Goal: Task Accomplishment & Management: Use online tool/utility

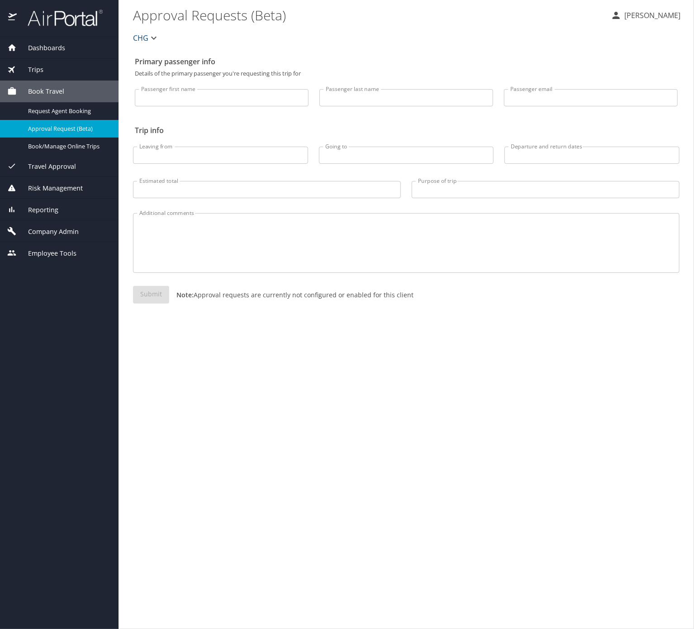
click at [60, 220] on div "Reporting" at bounding box center [59, 210] width 119 height 22
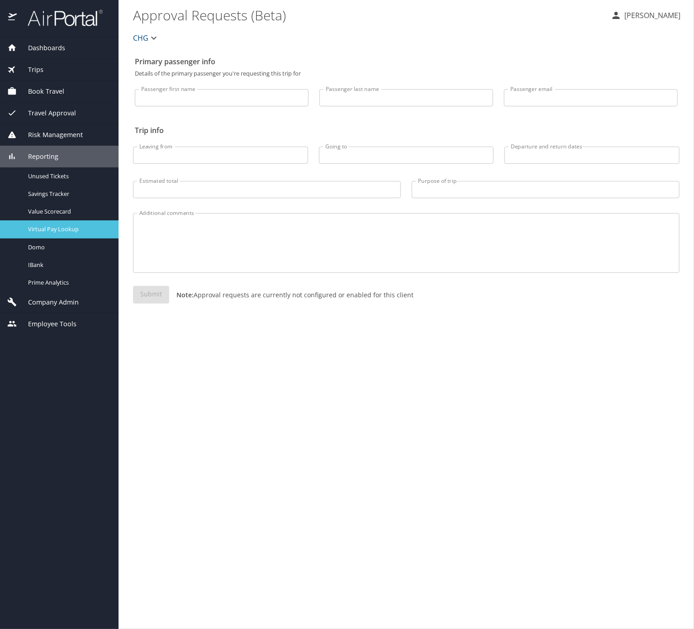
click at [78, 236] on link "Virtual Pay Lookup" at bounding box center [59, 229] width 119 height 18
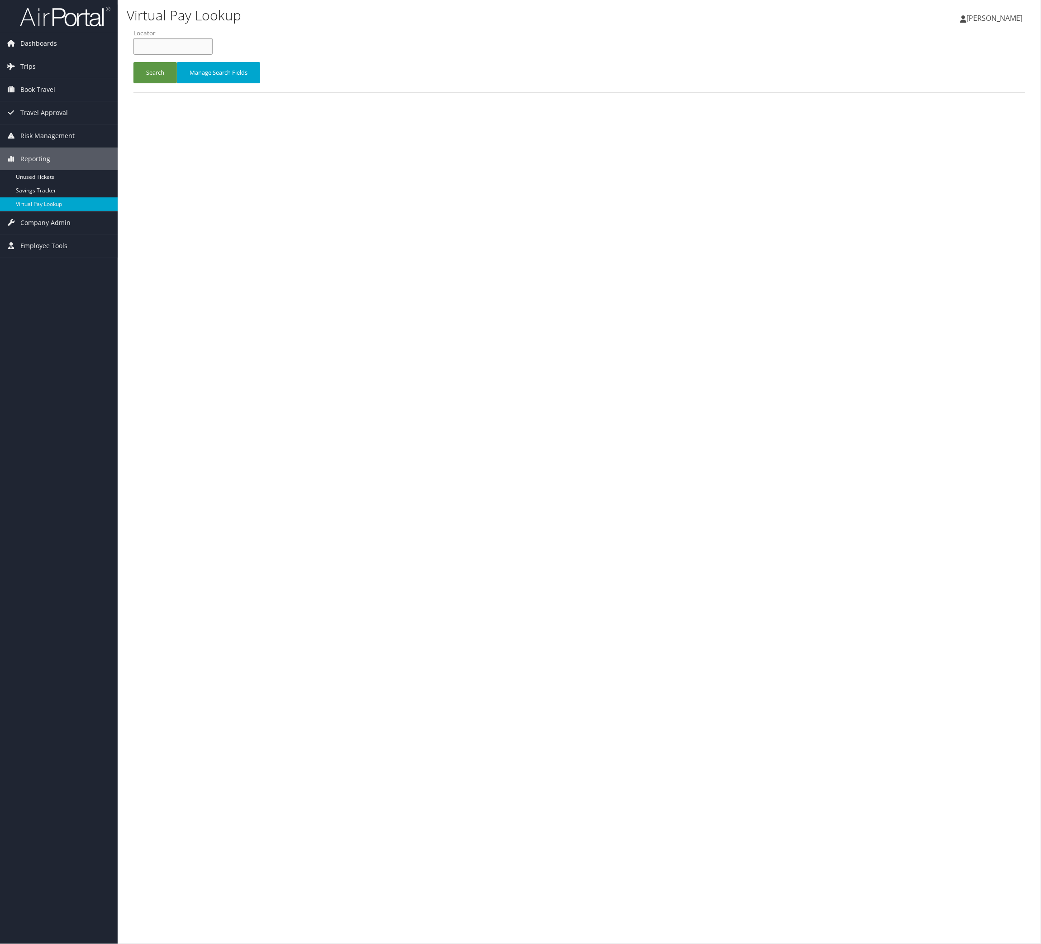
click at [213, 55] on input "text" at bounding box center [173, 46] width 79 height 17
paste input "NCZMGY"
type input "NCZMGY"
click at [177, 83] on button "Search" at bounding box center [155, 72] width 43 height 21
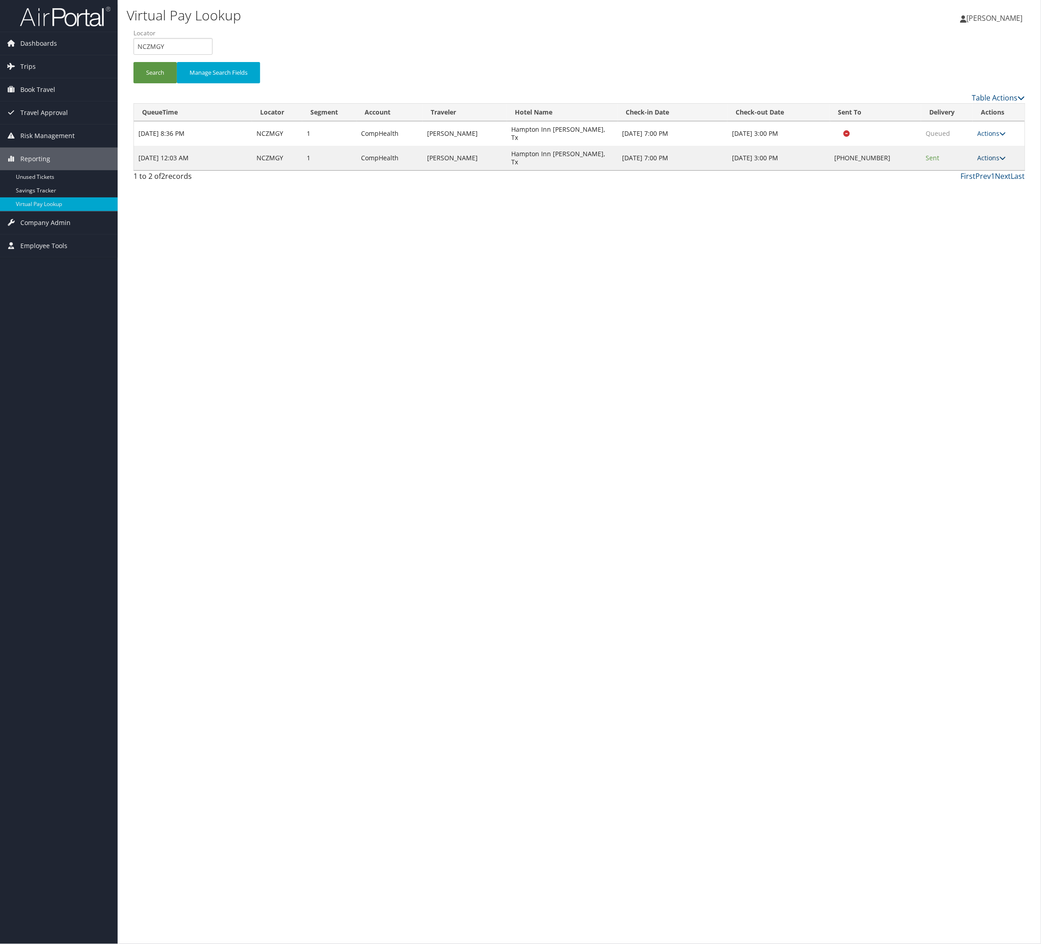
click at [989, 162] on link "Actions" at bounding box center [992, 157] width 29 height 9
click at [939, 219] on link "Logs" at bounding box center [929, 211] width 77 height 15
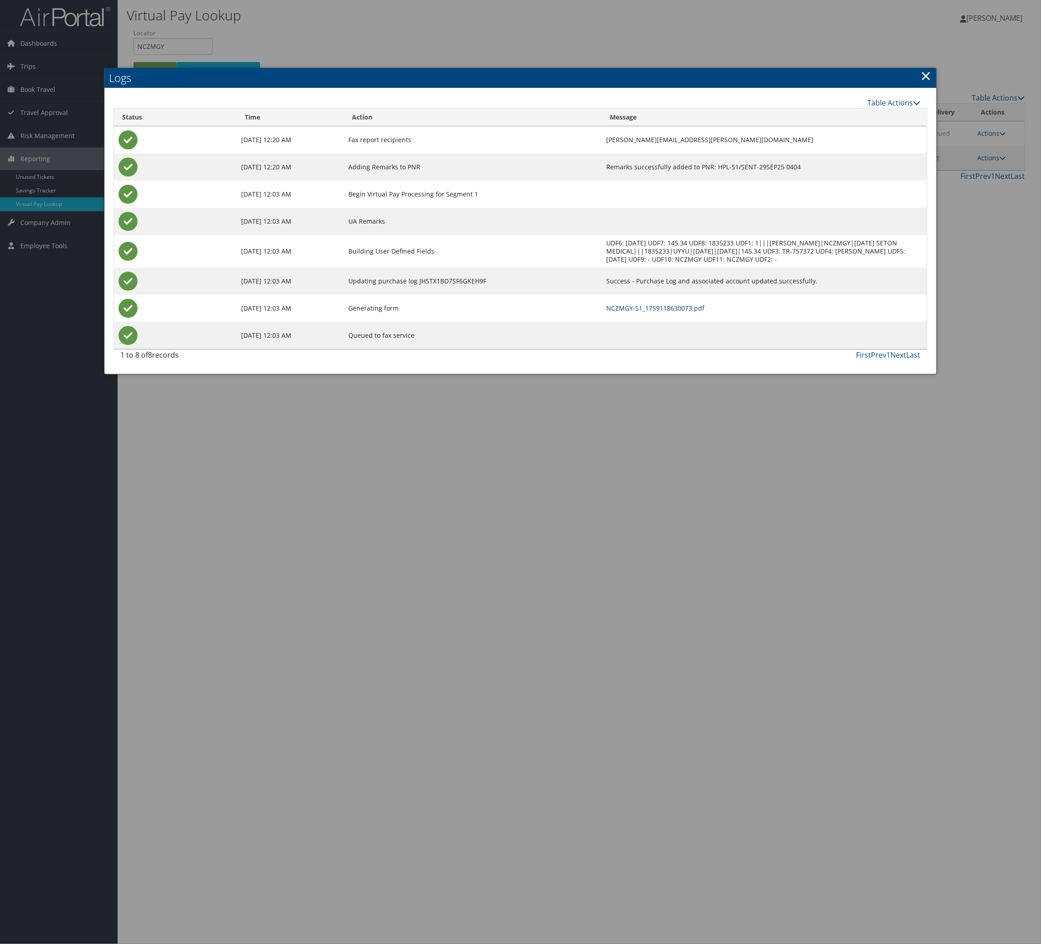
click at [642, 312] on link "NCZMGY-S1_1759118630073.pdf" at bounding box center [655, 308] width 98 height 9
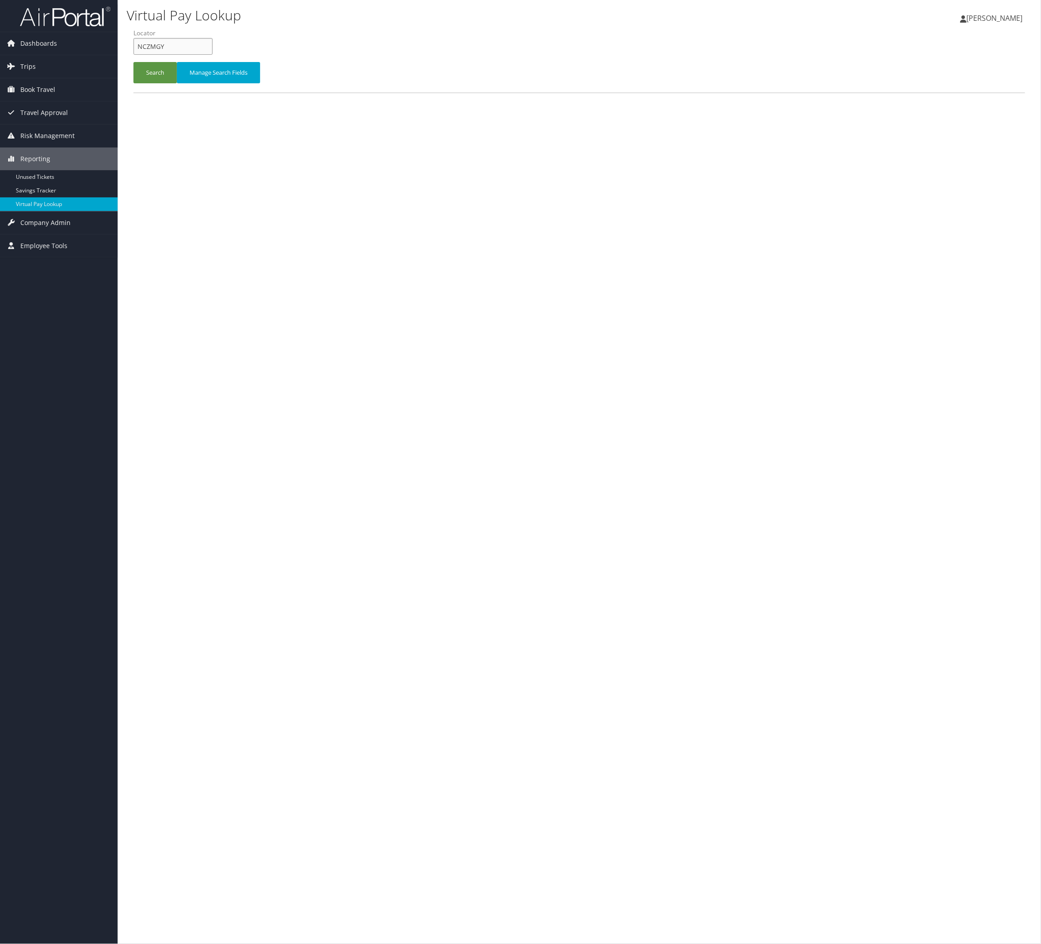
click at [196, 55] on input "NCZMGY" at bounding box center [173, 46] width 79 height 17
paste input "YSMWLA"
type input "YSMWLA"
click at [177, 83] on button "Search" at bounding box center [155, 72] width 43 height 21
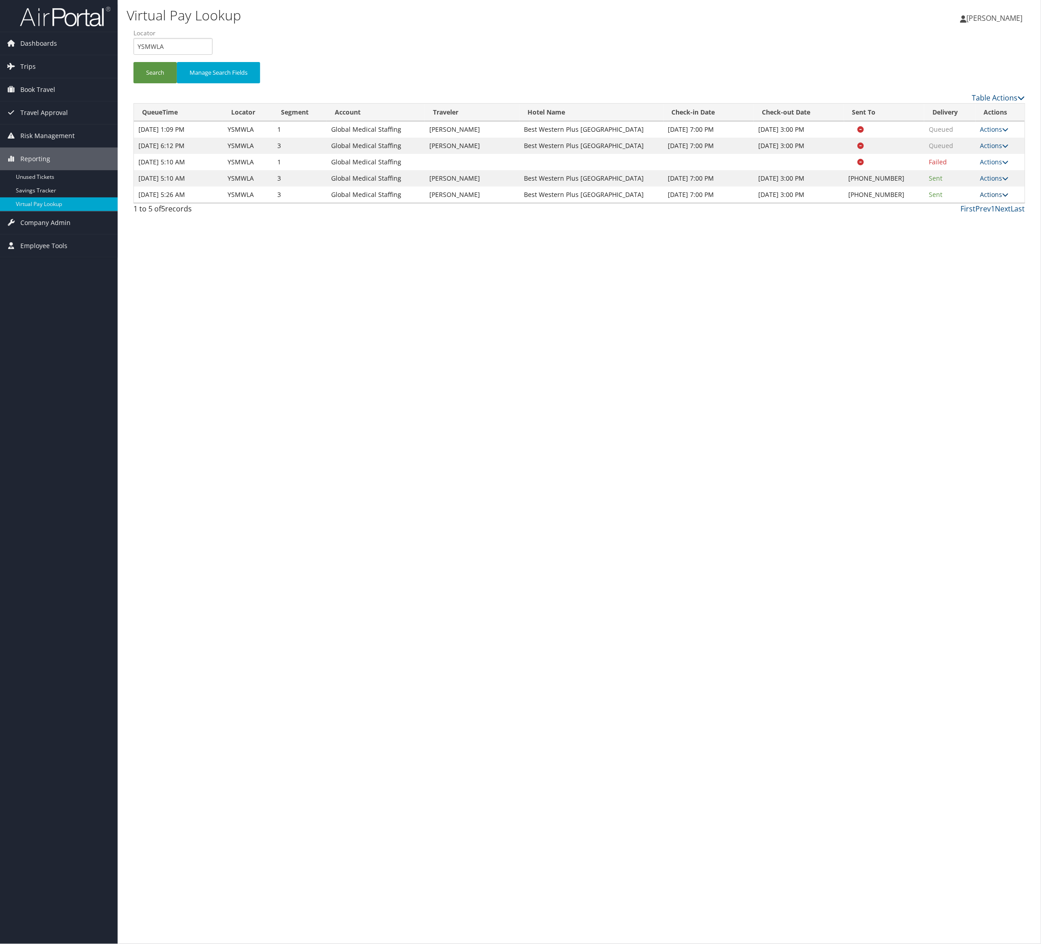
click at [981, 199] on link "Actions" at bounding box center [995, 194] width 29 height 9
click at [950, 342] on link "Logs" at bounding box center [928, 333] width 77 height 15
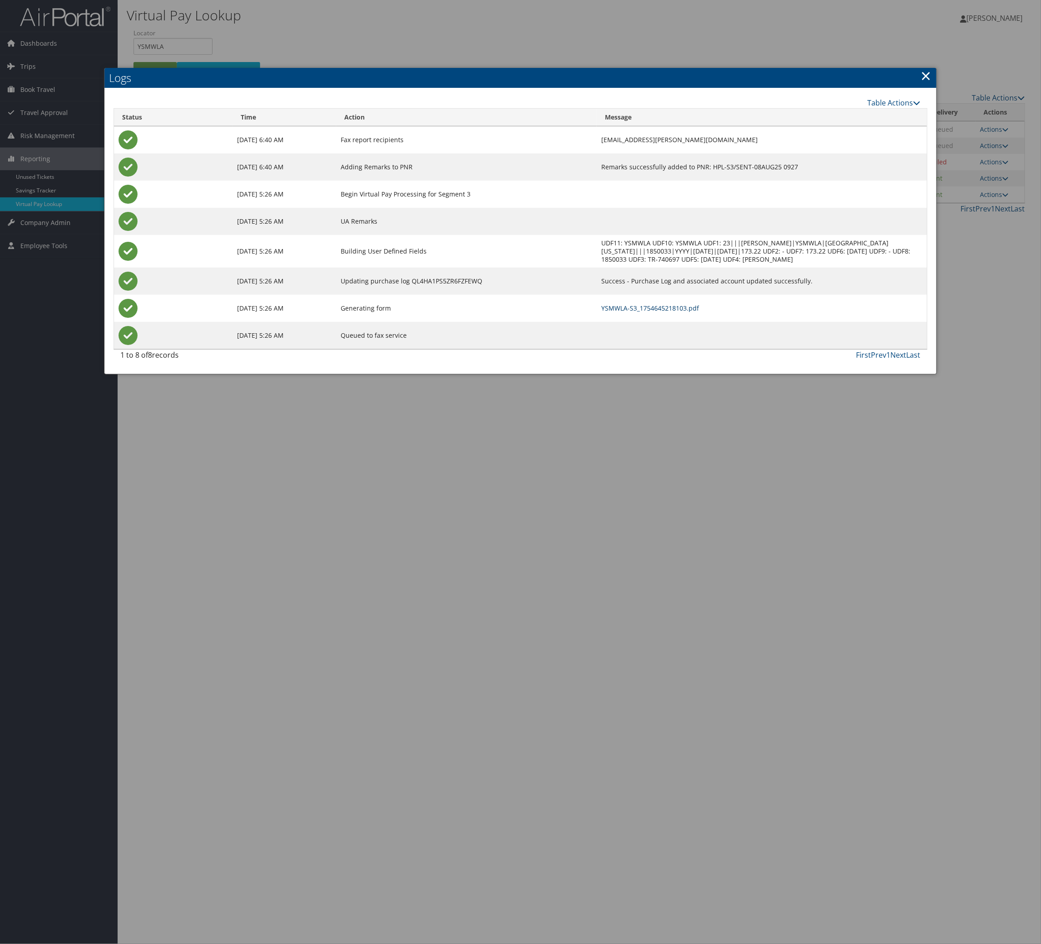
click at [618, 312] on link "YSMWLA-S3_1754645218103.pdf" at bounding box center [650, 308] width 98 height 9
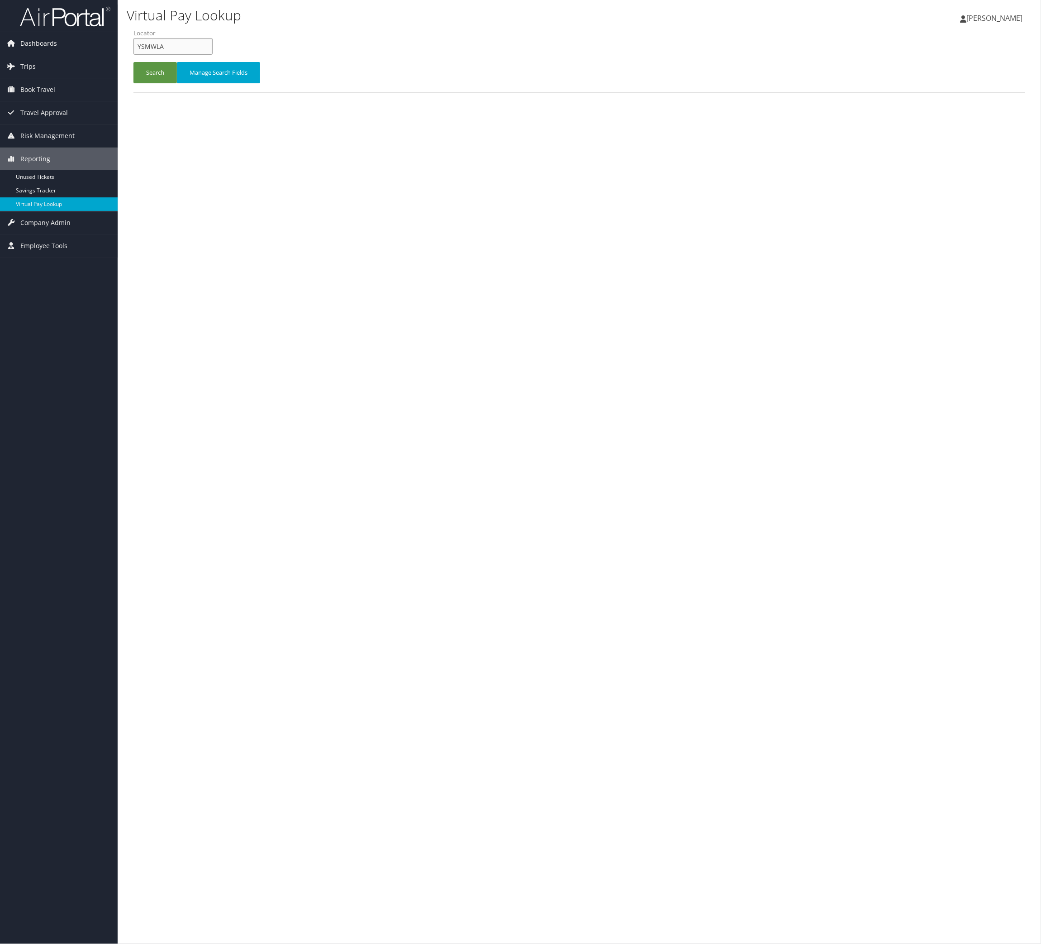
click at [213, 55] on input "YSMWLA" at bounding box center [173, 46] width 79 height 17
paste input "DKTIBH"
type input "DKTIBH"
click at [177, 83] on button "Search" at bounding box center [155, 72] width 43 height 21
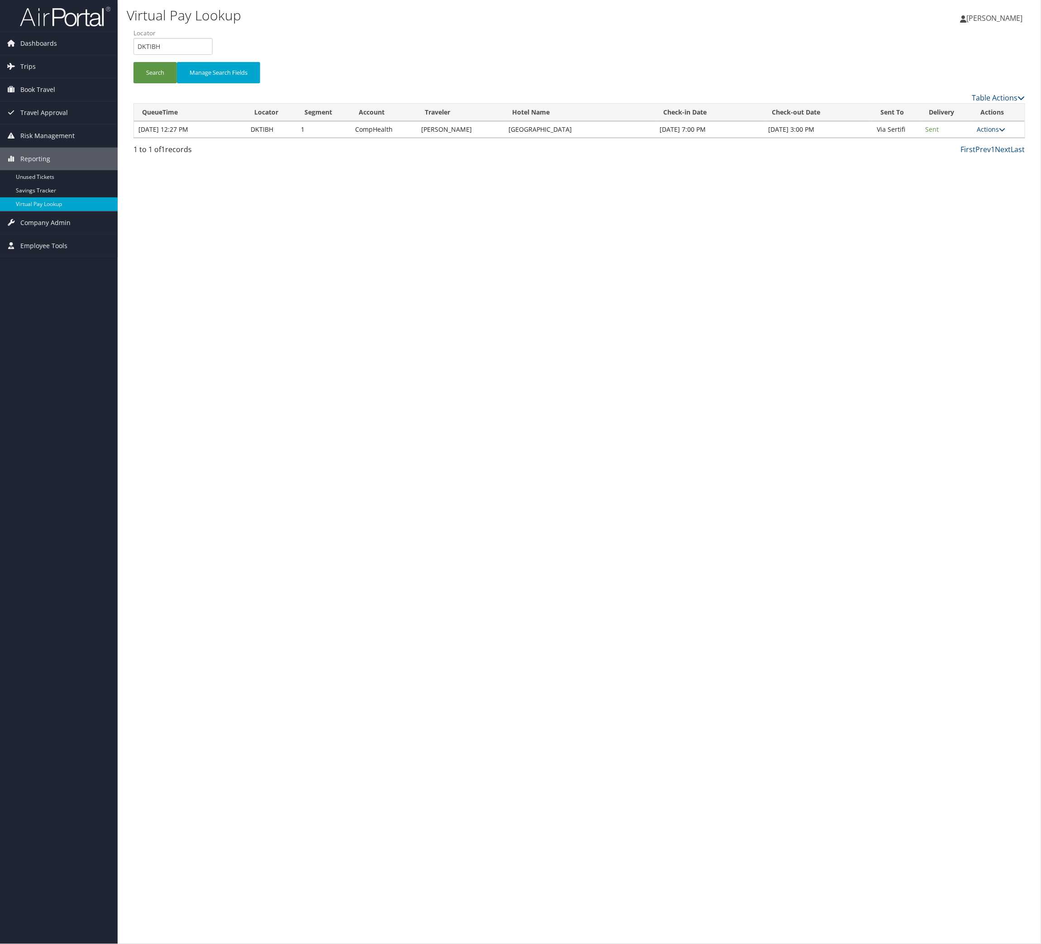
click at [977, 134] on link "Actions" at bounding box center [991, 129] width 29 height 9
click at [978, 195] on link "Logs" at bounding box center [949, 187] width 57 height 15
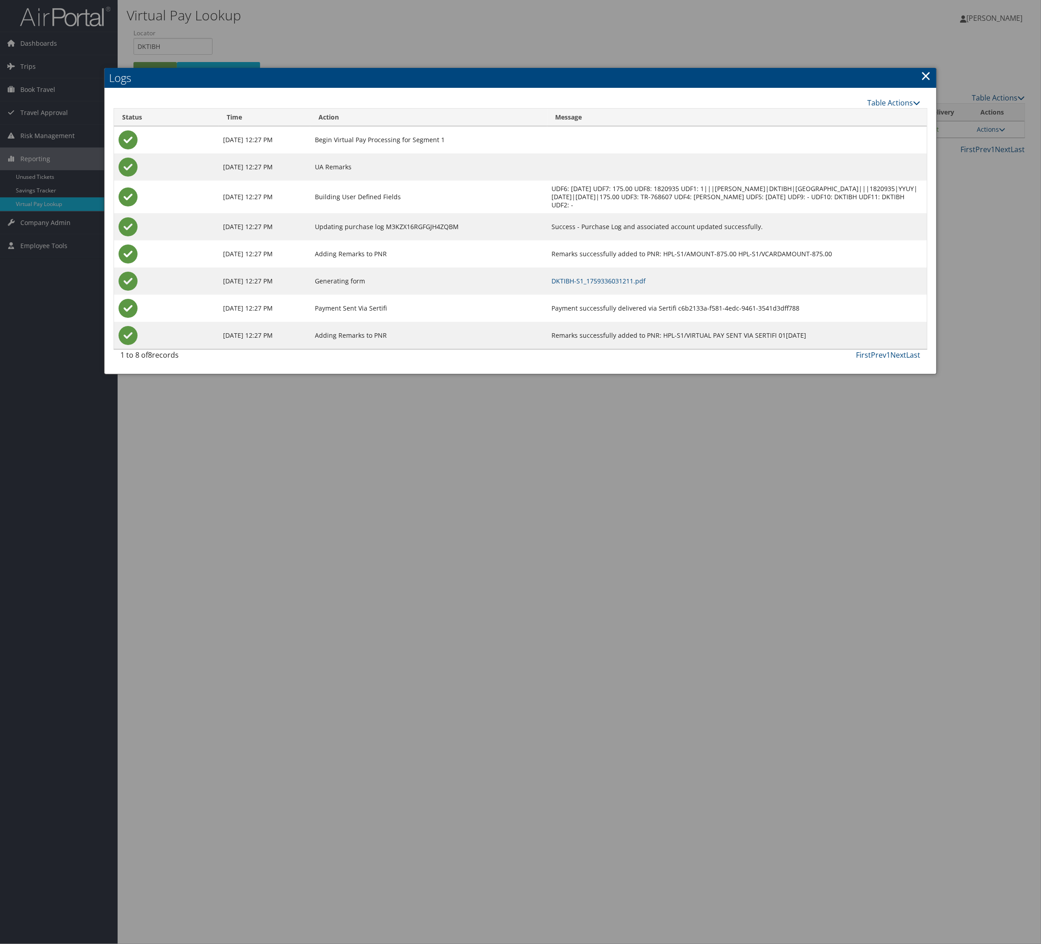
click at [685, 295] on td "DKTIBH-S1_1759336031211.pdf" at bounding box center [738, 280] width 380 height 27
click at [682, 295] on td "DKTIBH-S1_1759336031211.pdf" at bounding box center [738, 280] width 380 height 27
click at [646, 285] on link "DKTIBH-S1_1759336031211.pdf" at bounding box center [599, 281] width 94 height 9
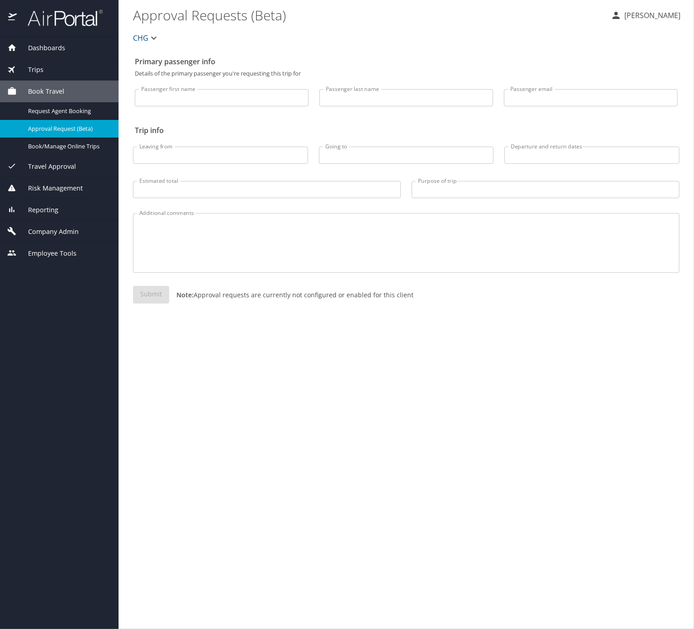
click at [73, 237] on span "Company Admin" at bounding box center [48, 232] width 62 height 10
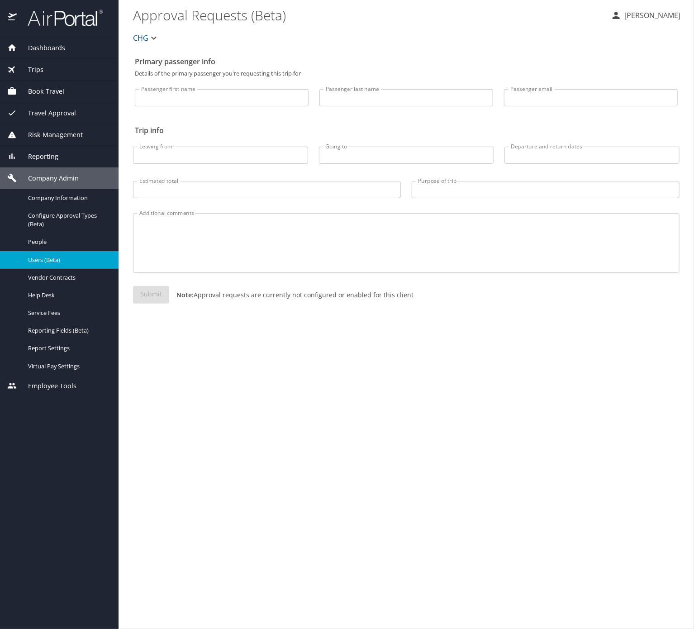
click at [72, 264] on span "Users (Beta)" at bounding box center [68, 260] width 80 height 9
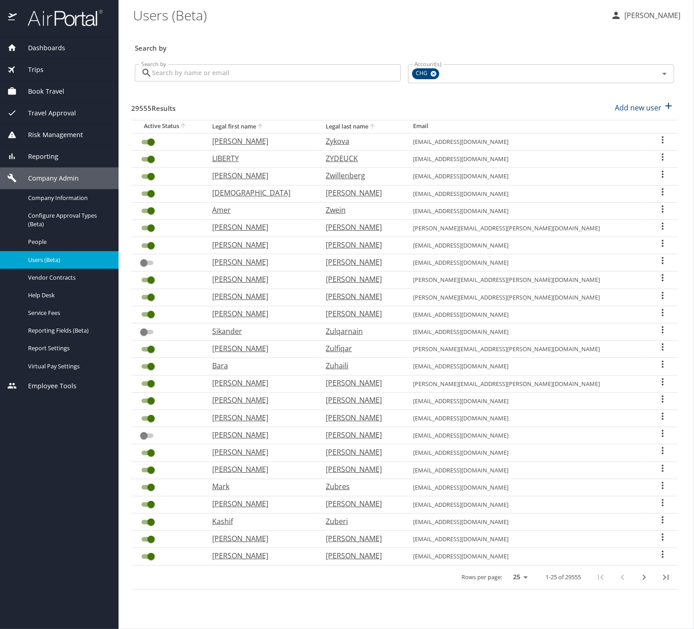
click at [76, 183] on span "Company Admin" at bounding box center [48, 178] width 62 height 10
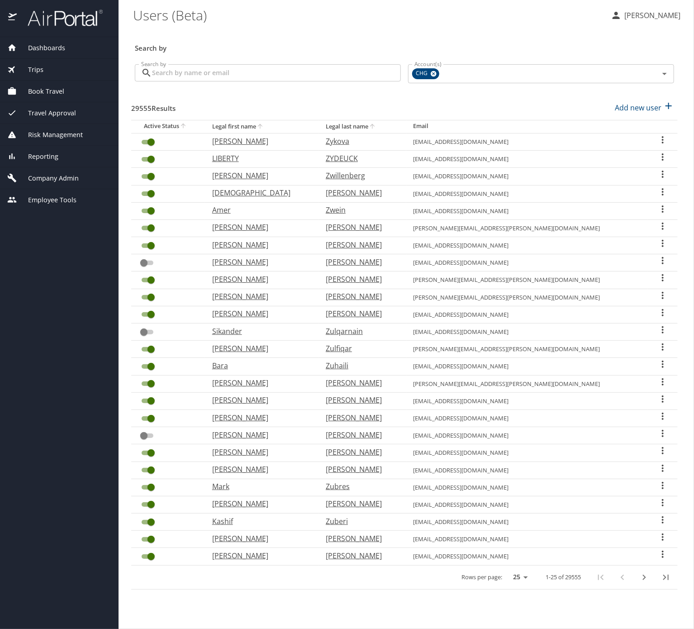
click at [75, 180] on span "Company Admin" at bounding box center [48, 178] width 62 height 10
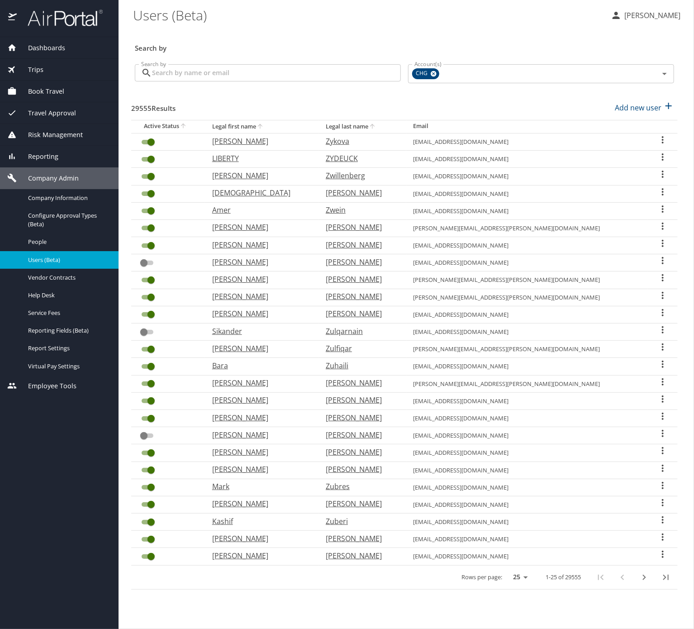
click at [58, 160] on span "Reporting" at bounding box center [38, 157] width 42 height 10
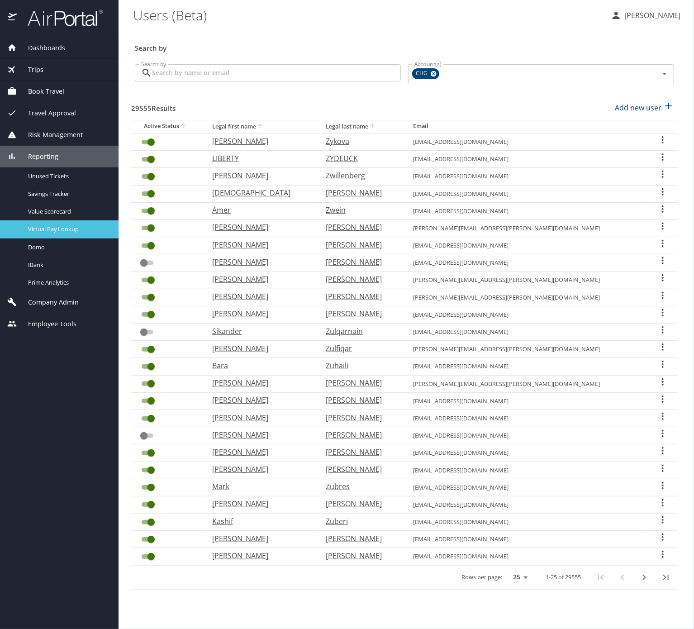
click at [79, 234] on span "Virtual Pay Lookup" at bounding box center [68, 229] width 80 height 9
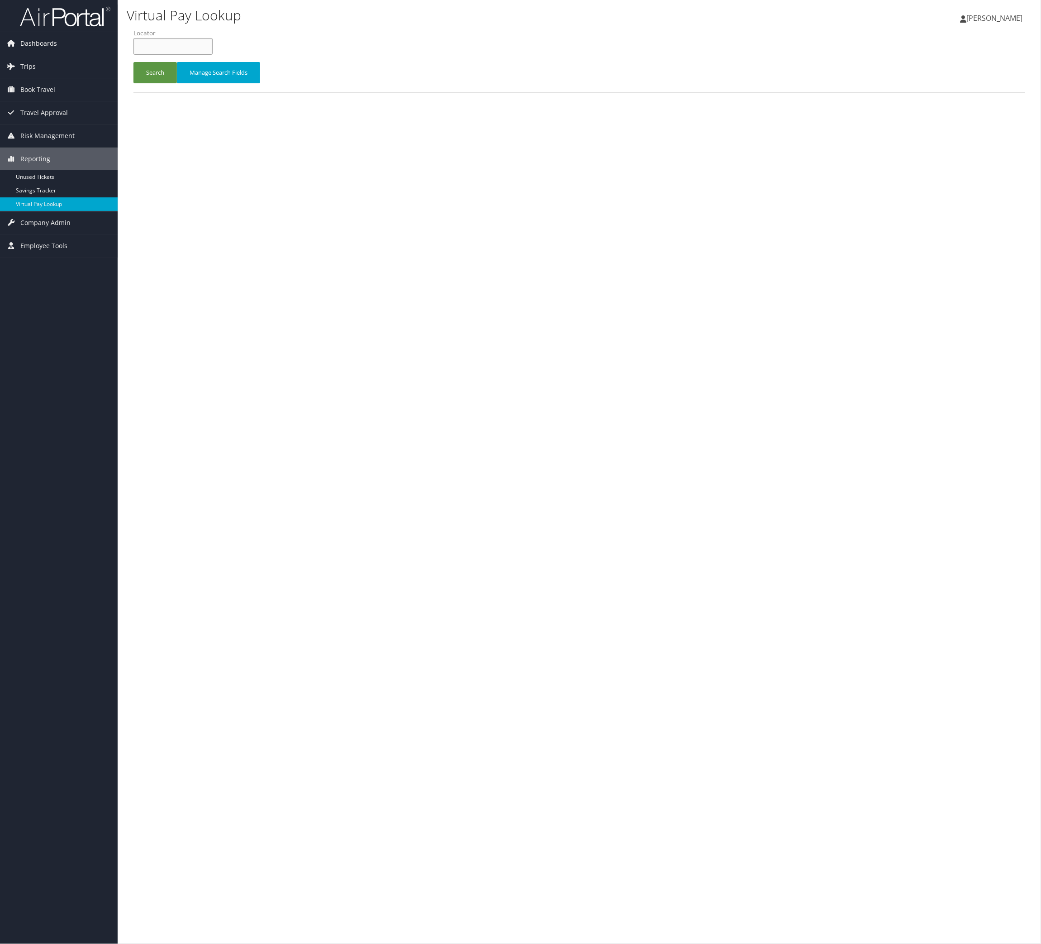
click at [200, 55] on input "text" at bounding box center [173, 46] width 79 height 17
paste input "NALBMJ"
type input "NALBMJ"
click at [177, 83] on button "Search" at bounding box center [155, 72] width 43 height 21
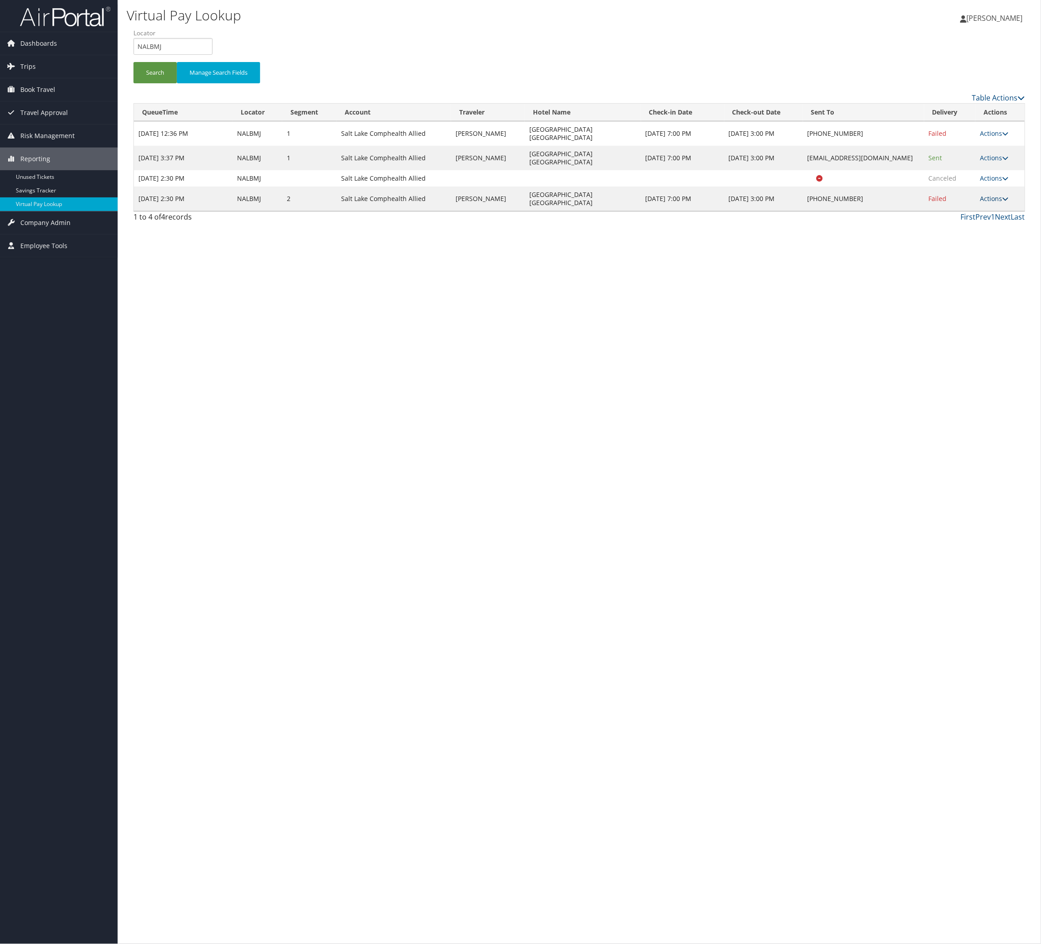
click at [1009, 202] on icon at bounding box center [1005, 199] width 6 height 6
click at [955, 305] on link "Logs" at bounding box center [930, 297] width 77 height 15
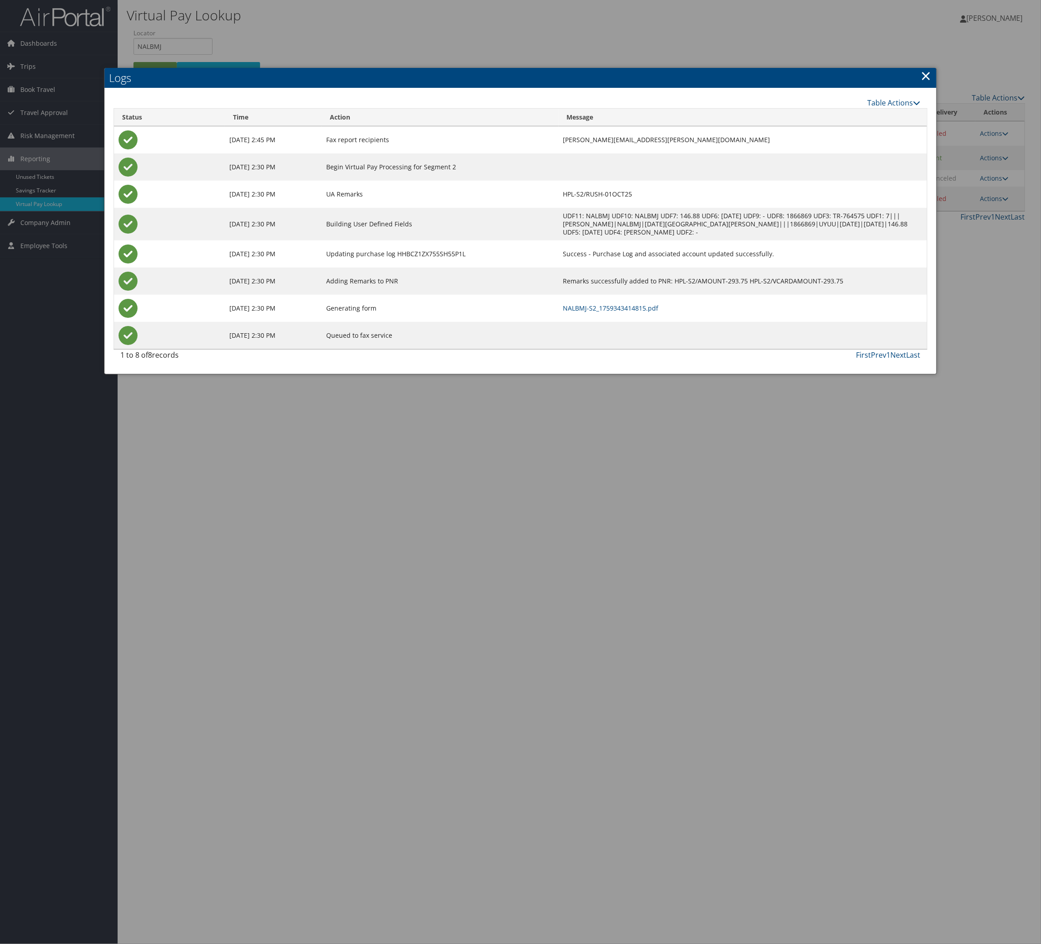
click at [631, 322] on td "NALBMJ-S2_1759343414815.pdf" at bounding box center [743, 308] width 368 height 27
click at [631, 312] on link "NALBMJ-S2_1759343414815.pdf" at bounding box center [610, 308] width 95 height 9
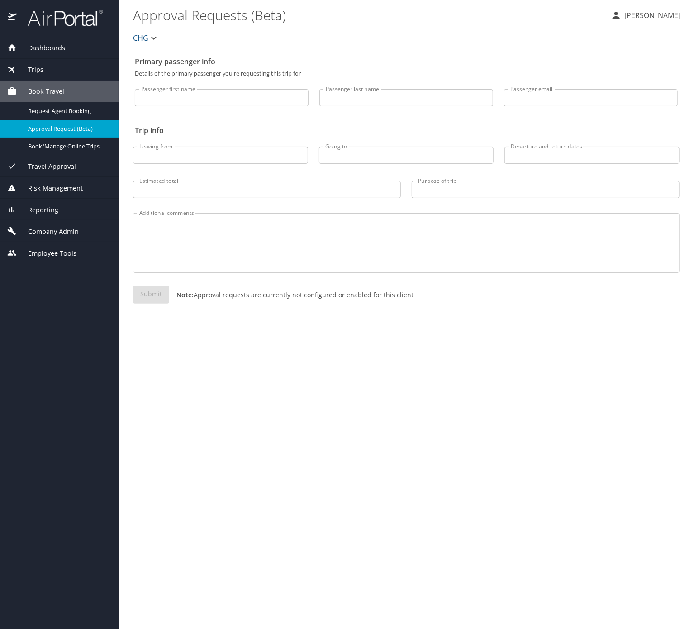
click at [48, 215] on span "Reporting" at bounding box center [38, 210] width 42 height 10
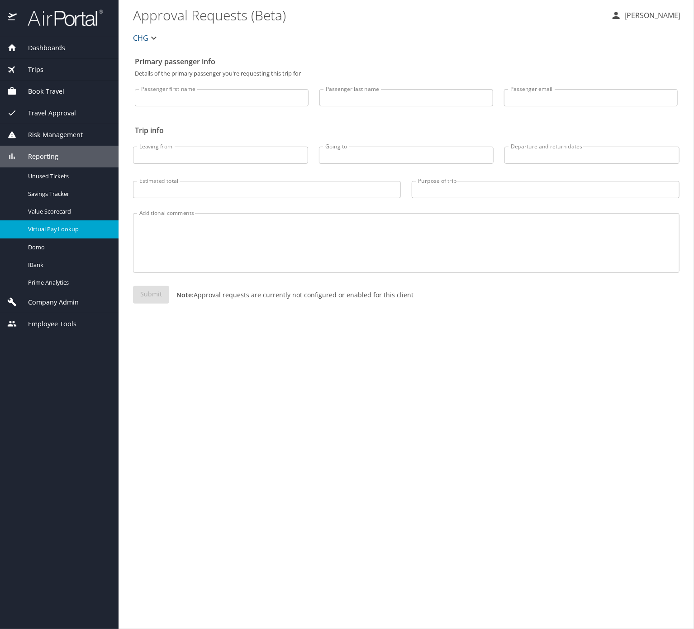
click at [76, 234] on span "Virtual Pay Lookup" at bounding box center [68, 229] width 80 height 9
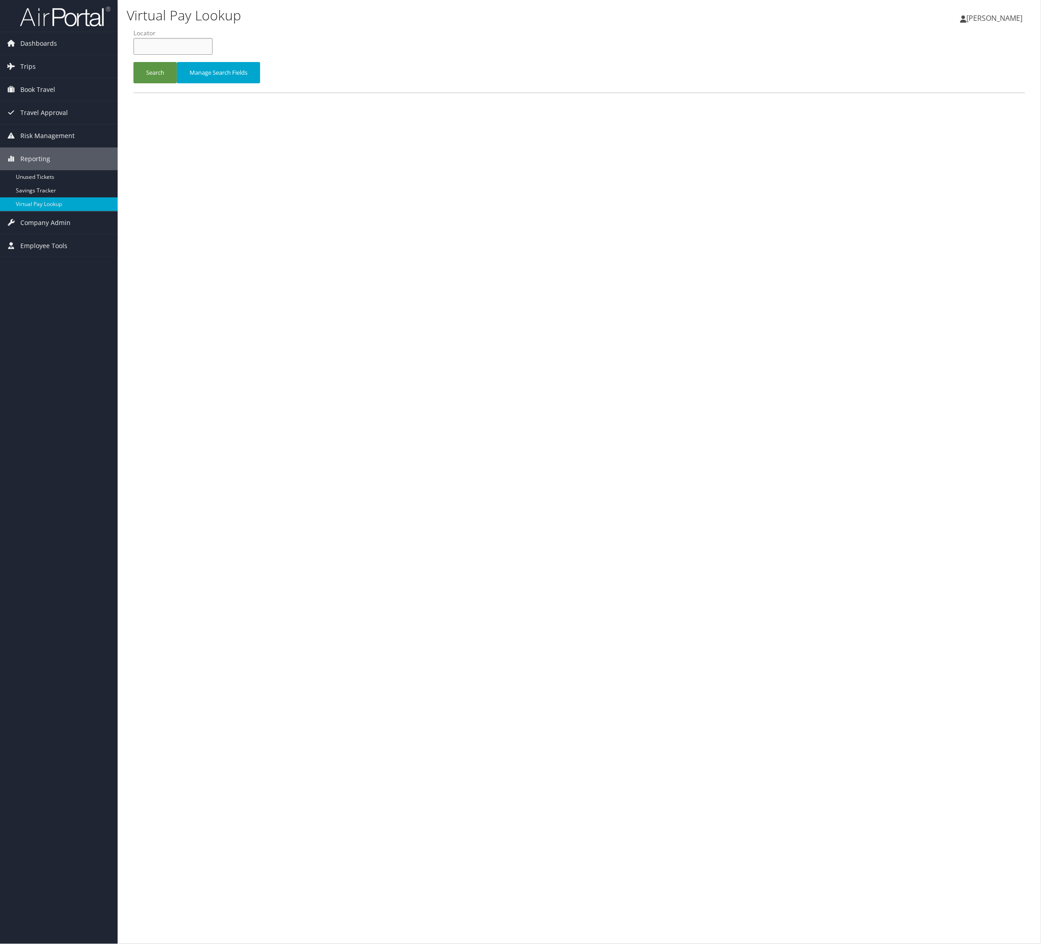
click at [219, 62] on li "Locator" at bounding box center [177, 45] width 86 height 33
paste input "MNSWPF"
type input "MNSWPF"
click at [177, 83] on button "Search" at bounding box center [155, 72] width 43 height 21
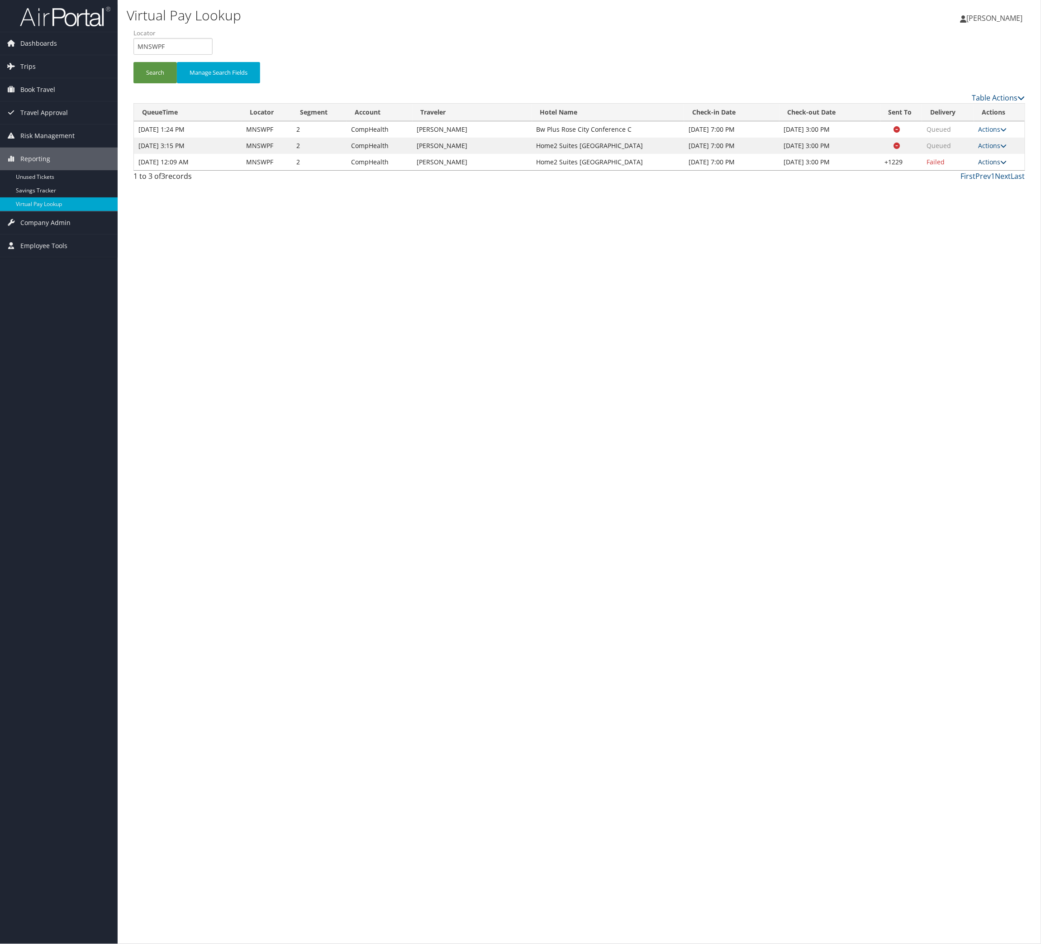
click at [979, 166] on link "Actions" at bounding box center [993, 161] width 29 height 9
click at [912, 274] on link "Logs" at bounding box center [918, 266] width 77 height 15
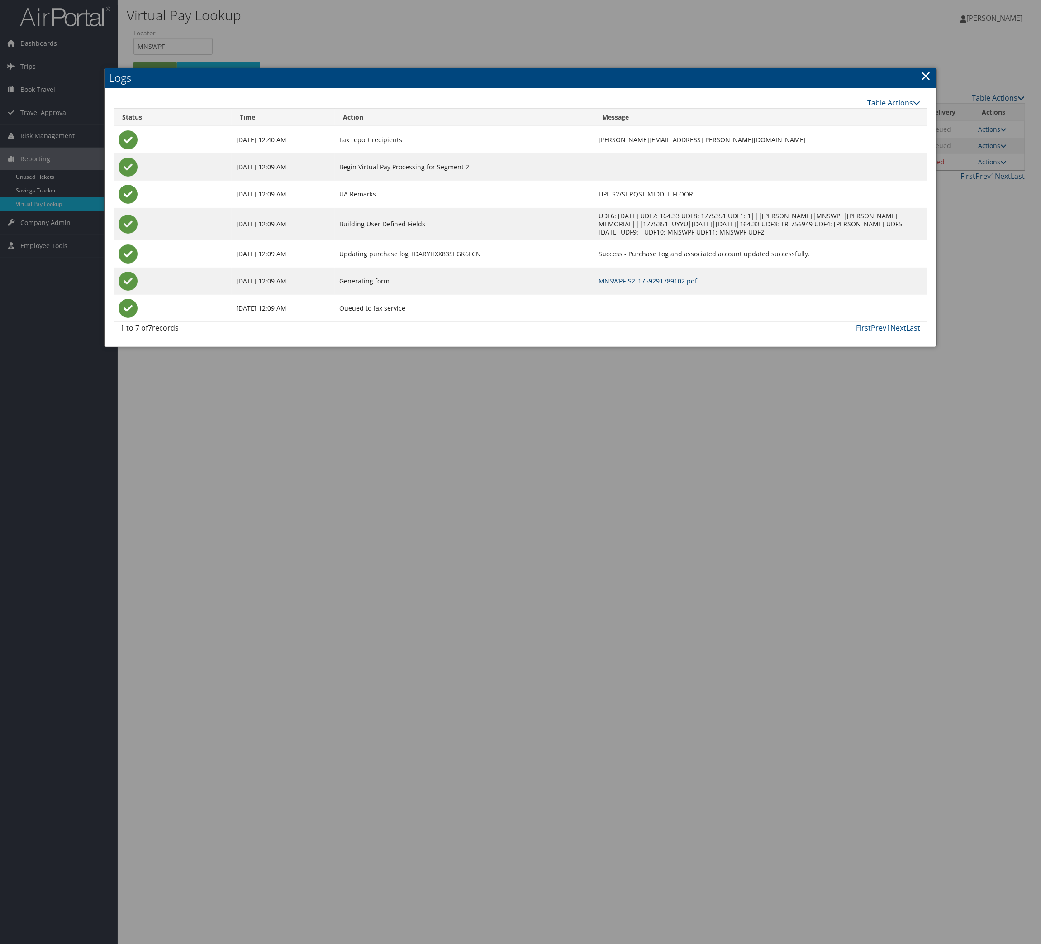
click at [599, 285] on link "MNSWPF-S2_1759291789102.pdf" at bounding box center [648, 281] width 99 height 9
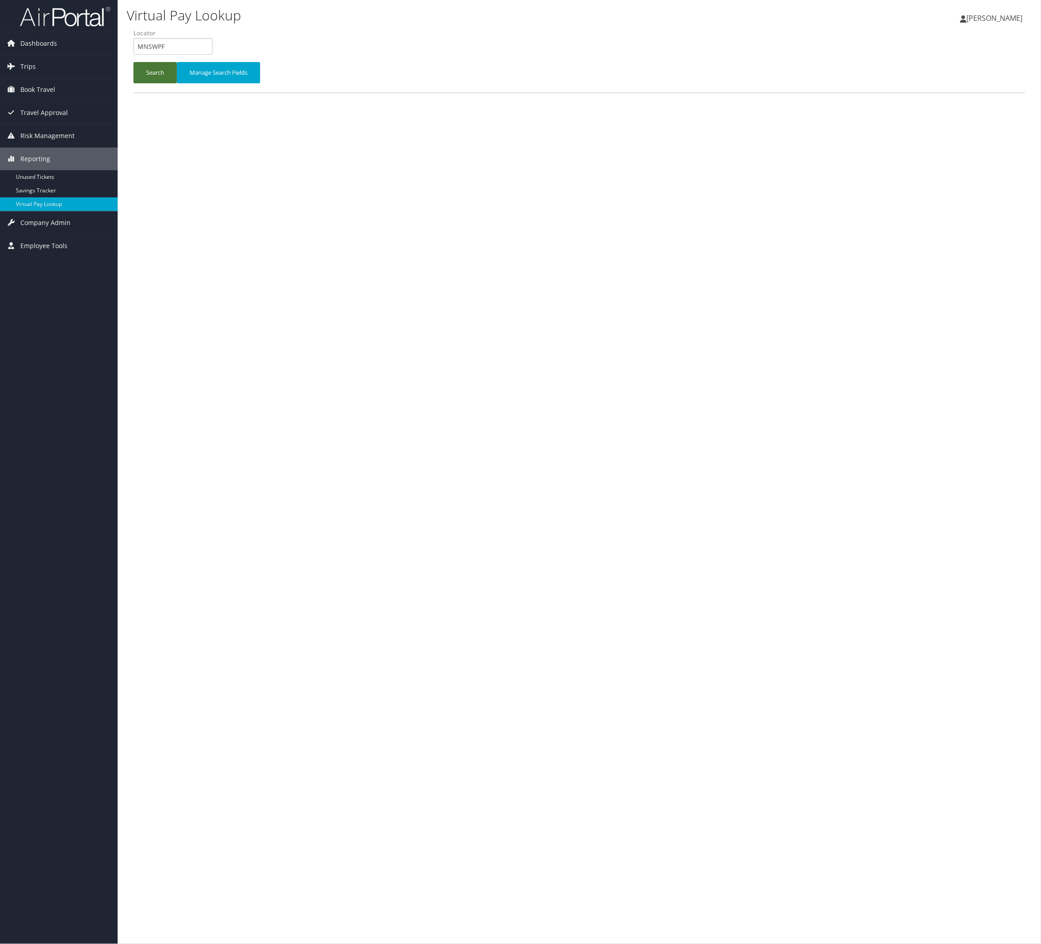
click at [139, 83] on button "Search" at bounding box center [155, 72] width 43 height 21
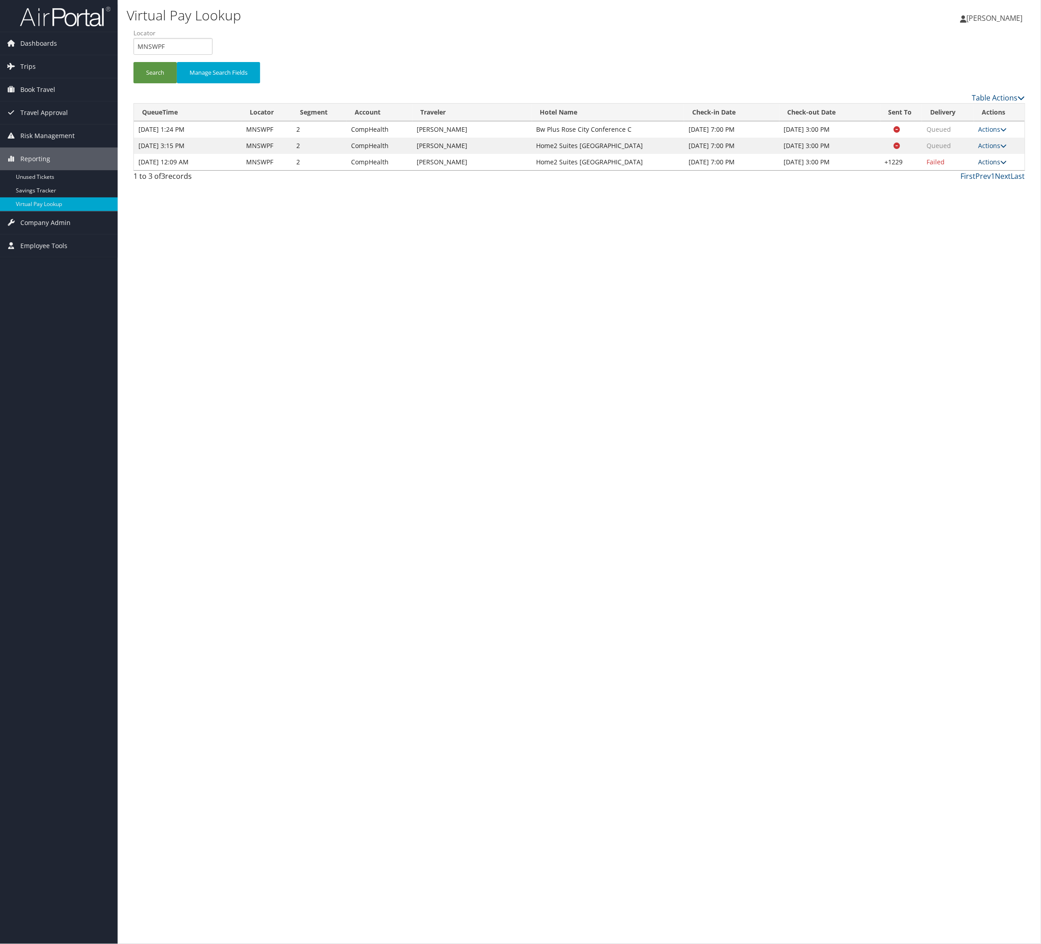
click at [1001, 166] on link "Actions" at bounding box center [993, 161] width 29 height 9
click at [946, 274] on link "Logs" at bounding box center [918, 266] width 77 height 15
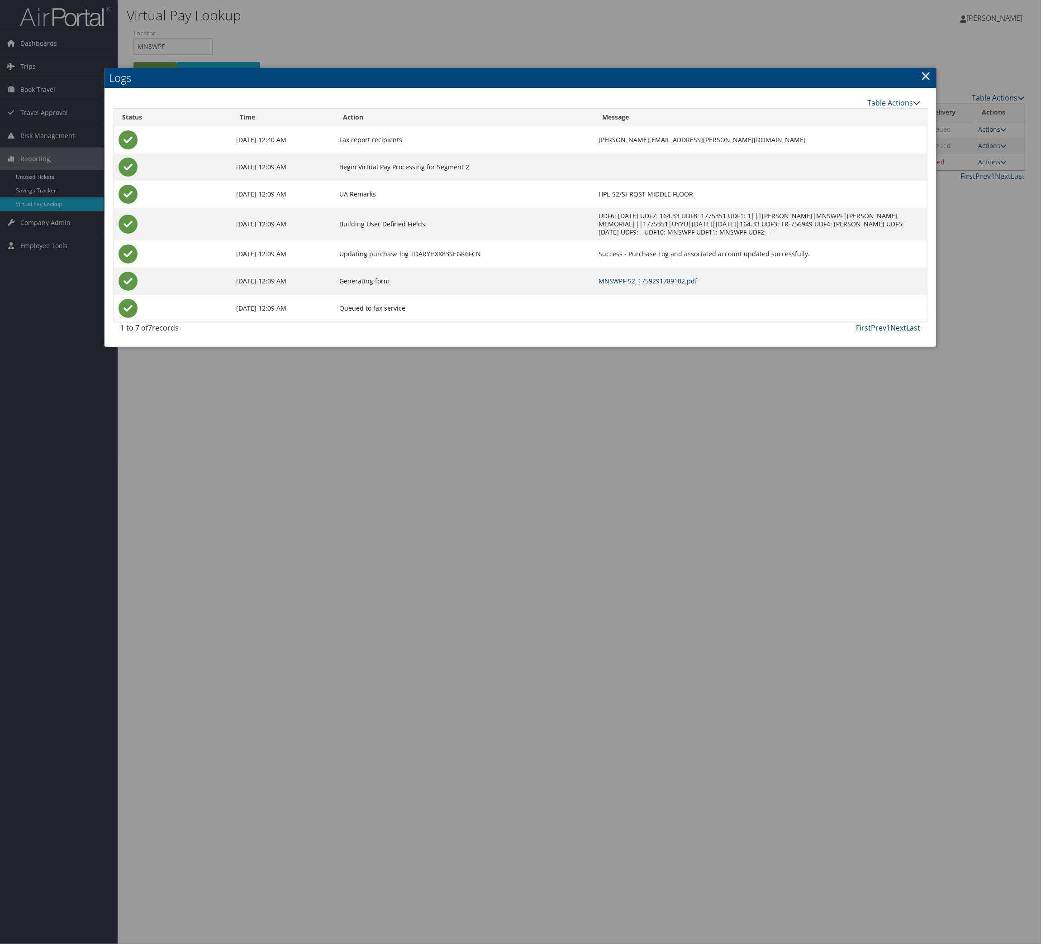
click at [599, 285] on link "MNSWPF-S2_1759291789102.pdf" at bounding box center [648, 281] width 99 height 9
